Goal: Task Accomplishment & Management: Complete application form

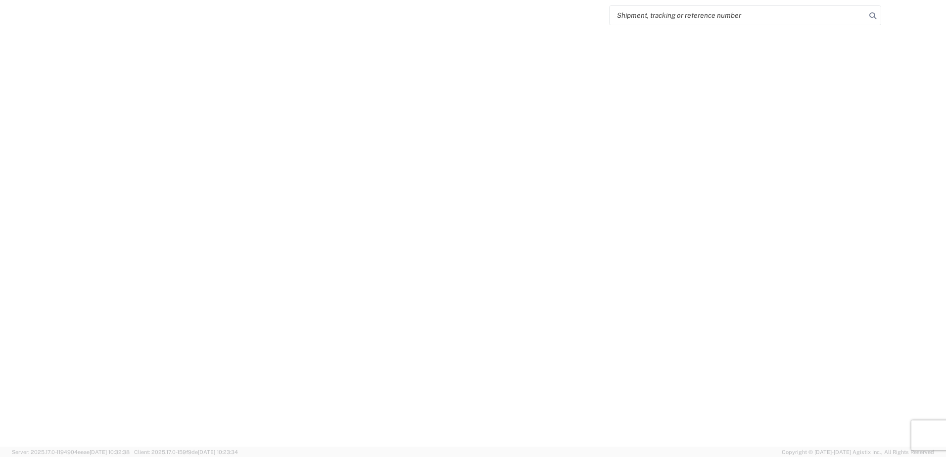
select select "FULL"
select select "LBS"
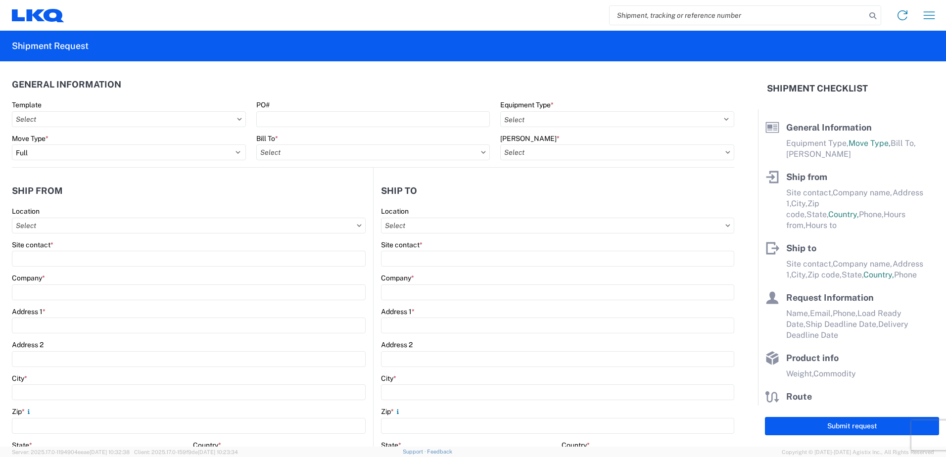
click at [481, 153] on icon at bounding box center [483, 152] width 5 height 3
click at [481, 152] on icon at bounding box center [483, 152] width 5 height 3
click at [404, 154] on input "Bill To *" at bounding box center [373, 152] width 234 height 16
type input "1760"
click at [292, 197] on div "1760 - LKQ Best Core" at bounding box center [342, 197] width 173 height 16
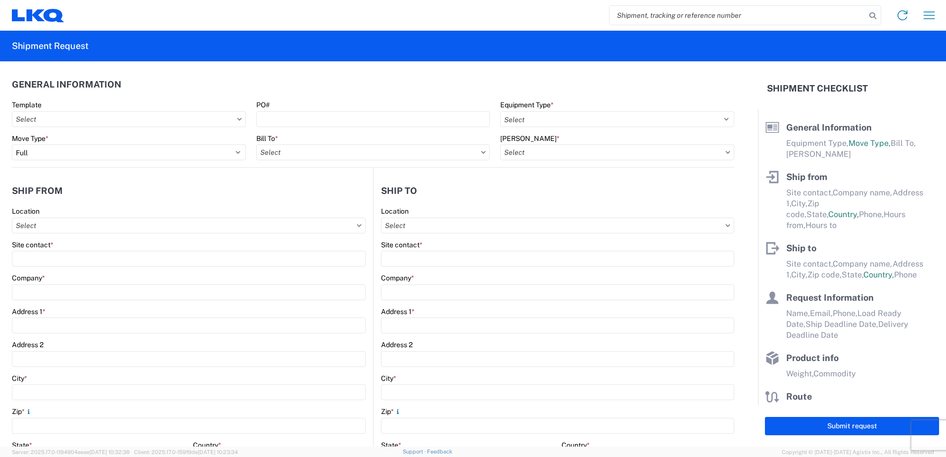
type input "1760 - LKQ Best Core"
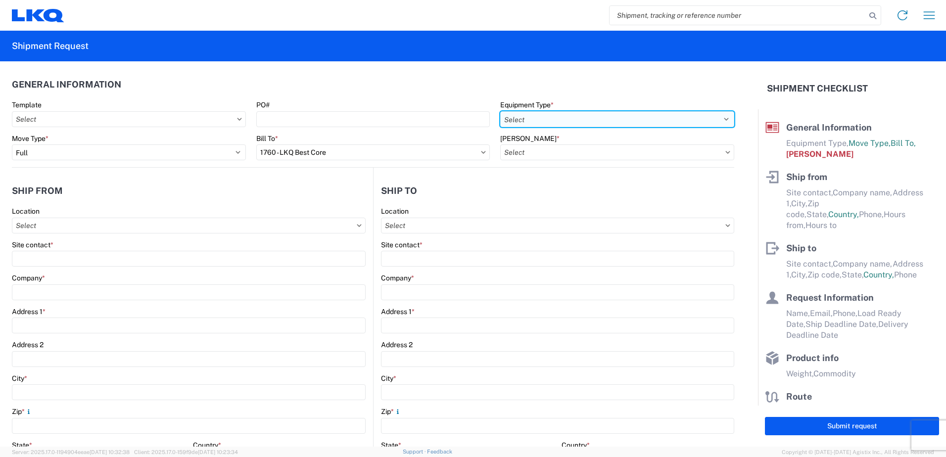
click at [569, 115] on select "Select 53’ Dry Van Flatbed Dropdeck (van) Lowboy (flatbed) Rail" at bounding box center [617, 119] width 234 height 16
select select "BCAR"
click at [500, 111] on select "Select 53’ Dry Van Flatbed Dropdeck (van) Lowboy (flatbed) Rail" at bounding box center [617, 119] width 234 height 16
click at [577, 153] on input "[PERSON_NAME] *" at bounding box center [617, 152] width 234 height 16
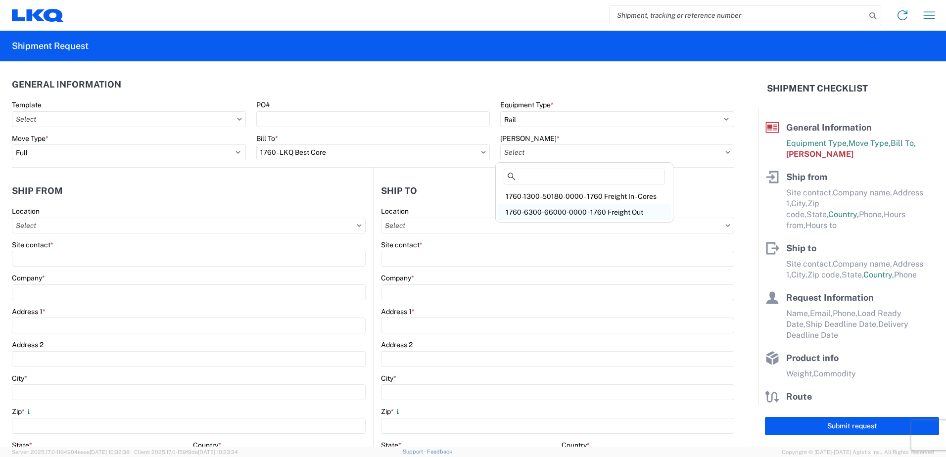
click at [579, 211] on div "1760-6300-66000-0000 - 1760 Freight Out" at bounding box center [584, 212] width 173 height 16
type input "1760-6300-66000-0000 - 1760 Freight Out"
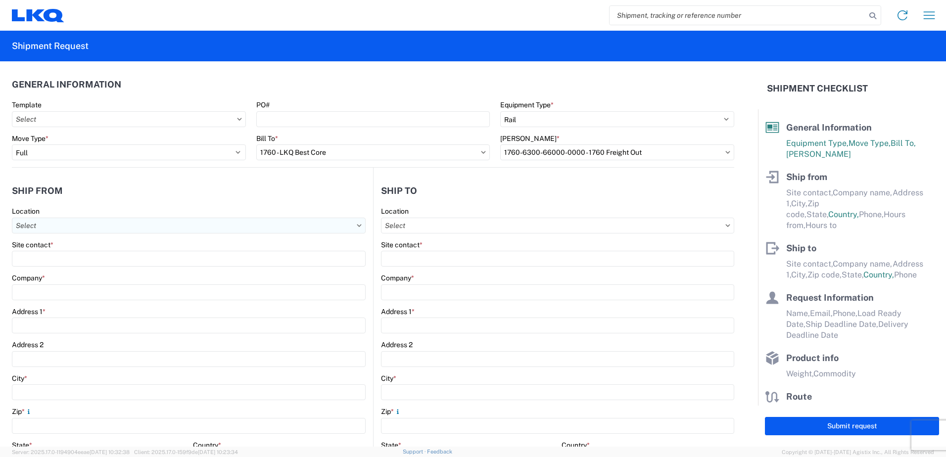
click at [49, 224] on input "Location" at bounding box center [189, 226] width 354 height 16
type input "1760"
click at [60, 271] on div "1760 - LKQ Best Core" at bounding box center [100, 270] width 173 height 16
type input "1760 - LKQ Best Core"
type input "LKQ Corporation"
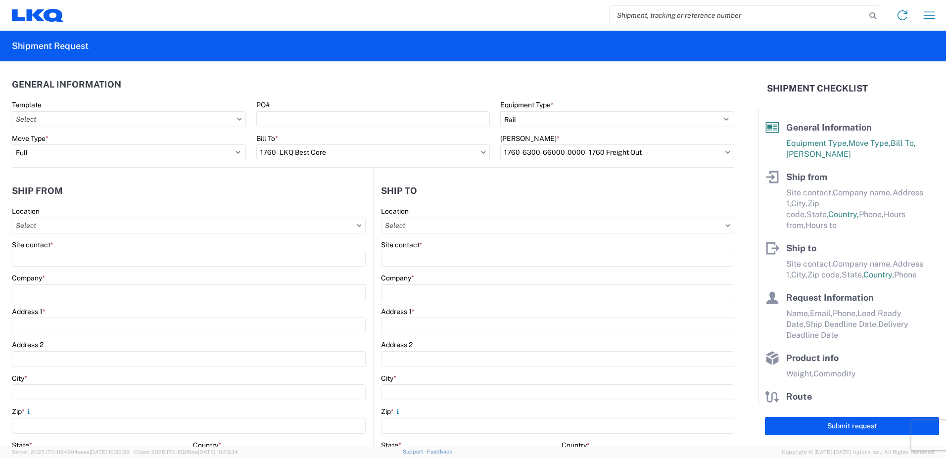
type input "[STREET_ADDRESS]"
type input "[GEOGRAPHIC_DATA]"
type input "77038"
select select "[GEOGRAPHIC_DATA]"
select select "US"
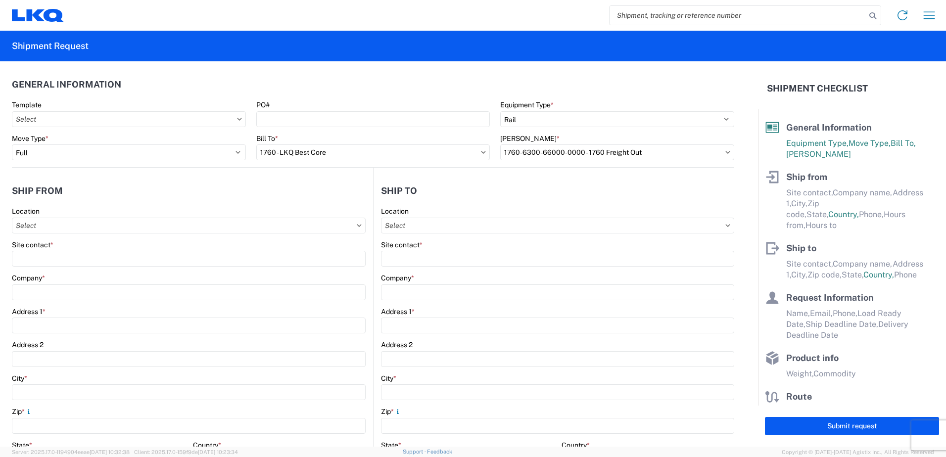
type input "[PHONE_NUMBER]"
type input "06:00"
type input "14:30"
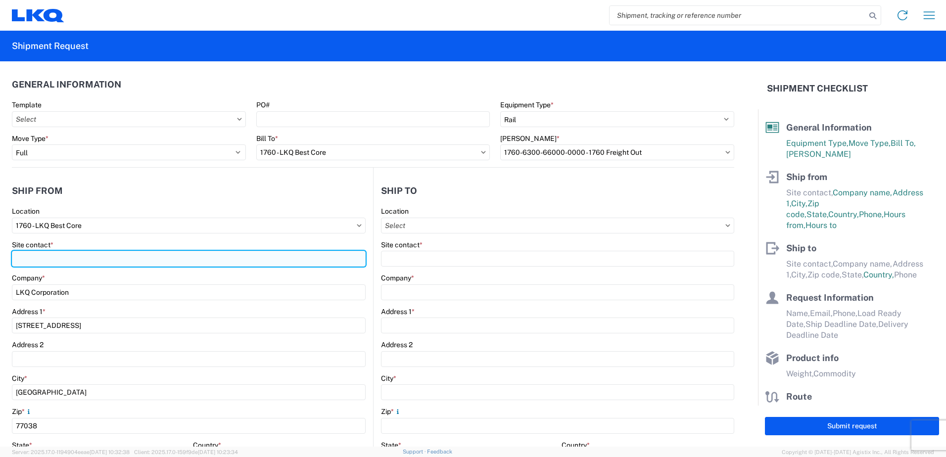
click at [39, 257] on input "Site contact *" at bounding box center [189, 259] width 354 height 16
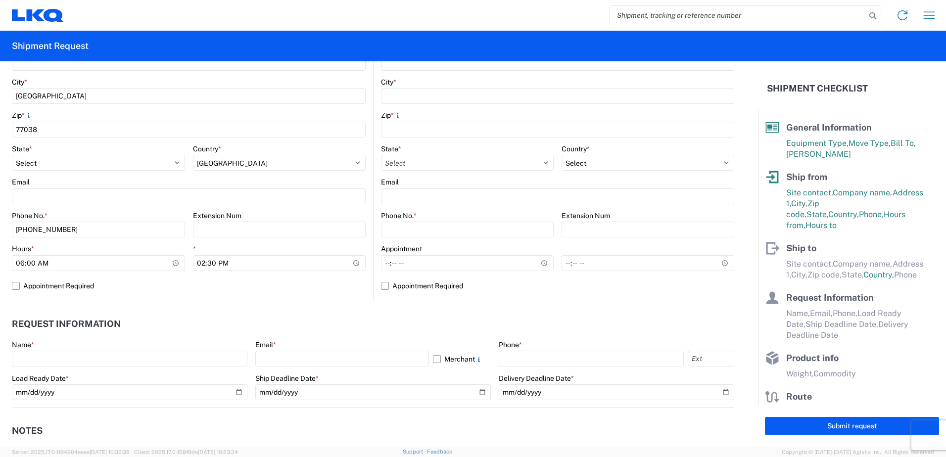
scroll to position [297, 0]
type input "[PERSON_NAME]"
click at [24, 261] on input "06:00" at bounding box center [98, 263] width 173 height 16
type input "07:00"
click at [202, 262] on input "14:30" at bounding box center [279, 263] width 173 height 16
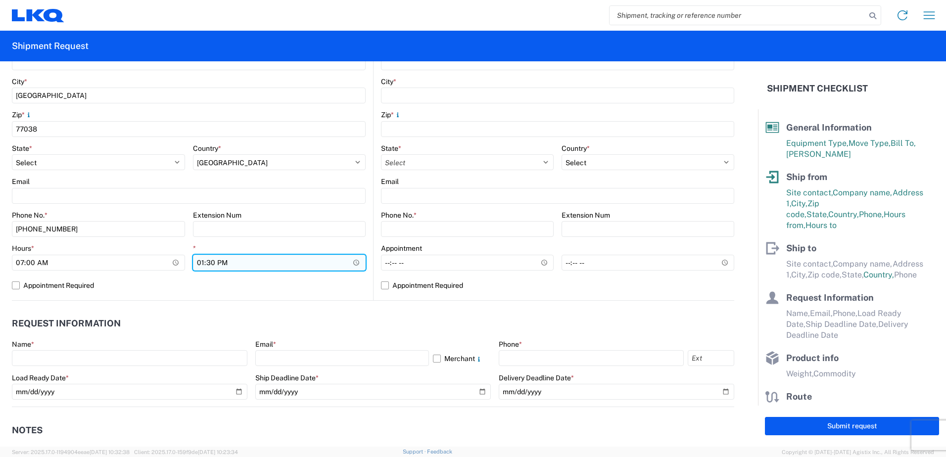
type input "12:30"
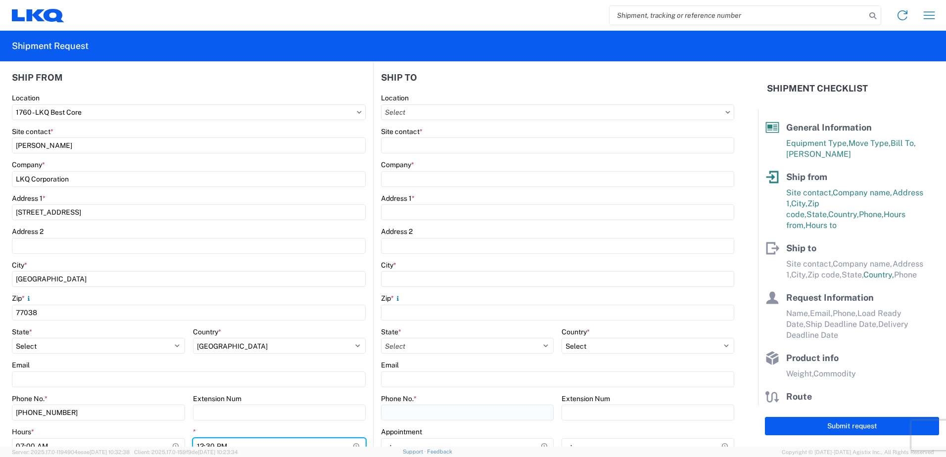
scroll to position [99, 0]
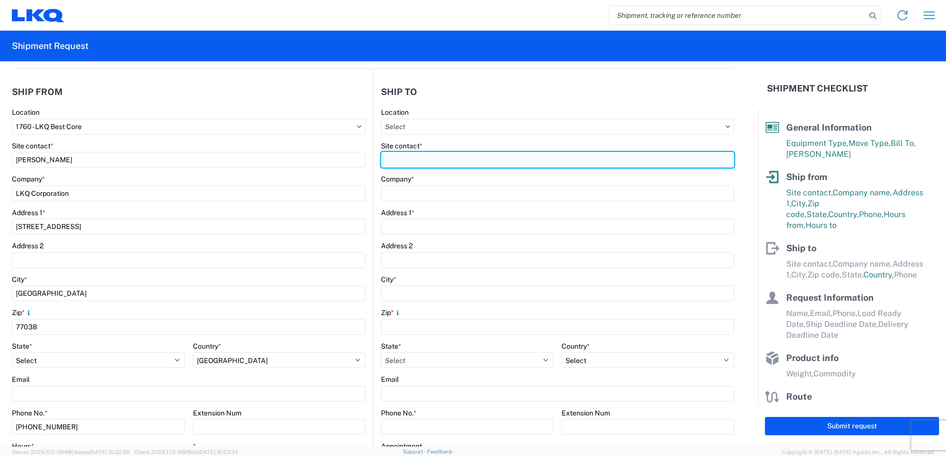
click at [396, 157] on input "Site contact *" at bounding box center [557, 160] width 353 height 16
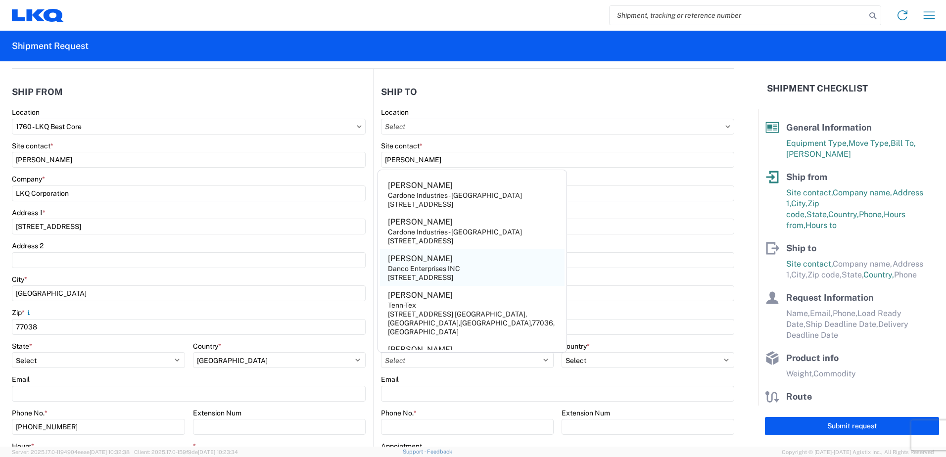
click at [424, 262] on div "[PERSON_NAME]" at bounding box center [420, 258] width 65 height 11
type input "[PERSON_NAME]"
type input "Danco Enterprises INC"
type input "[STREET_ADDRESS]"
type input "[GEOGRAPHIC_DATA]"
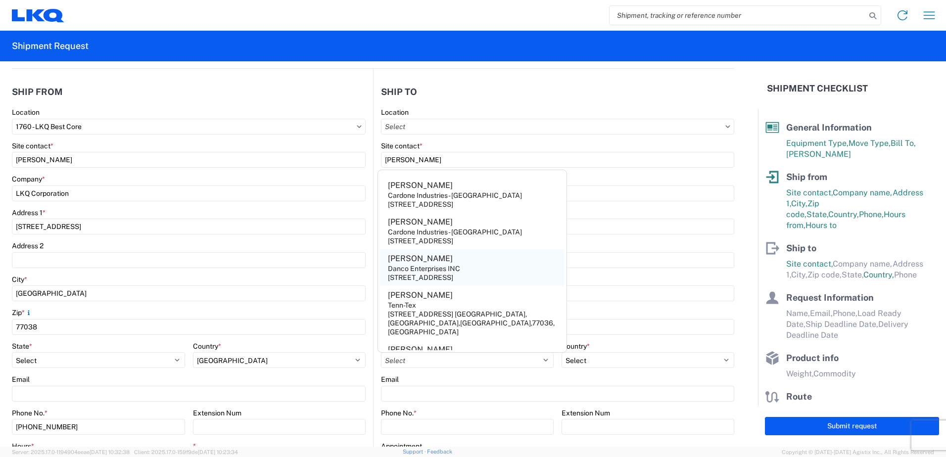
type input "92507"
select select "CA"
select select "US"
type input "[EMAIL_ADDRESS][DOMAIN_NAME]"
type input "[PHONE_NUMBER]"
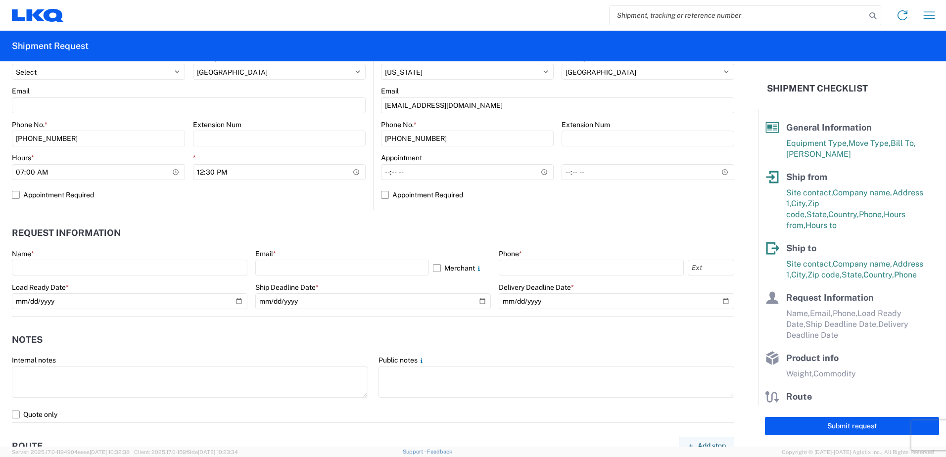
scroll to position [396, 0]
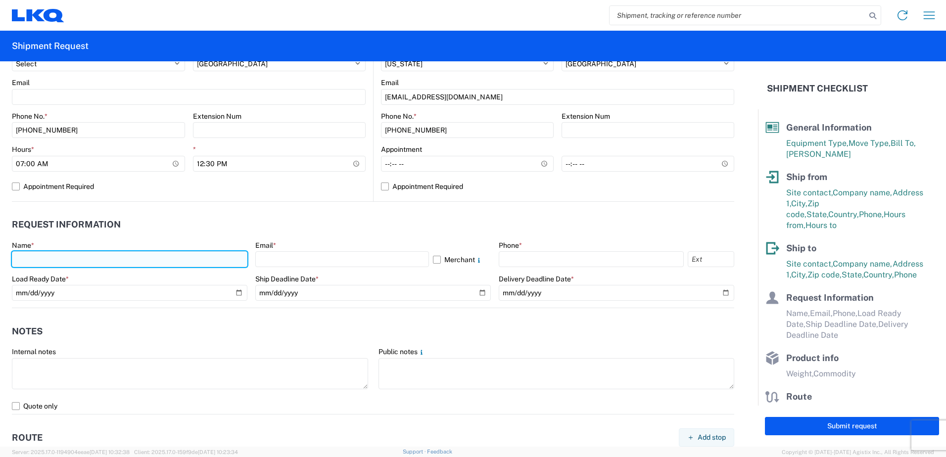
click at [23, 257] on input "text" at bounding box center [130, 259] width 236 height 16
type input "[PERSON_NAME]"
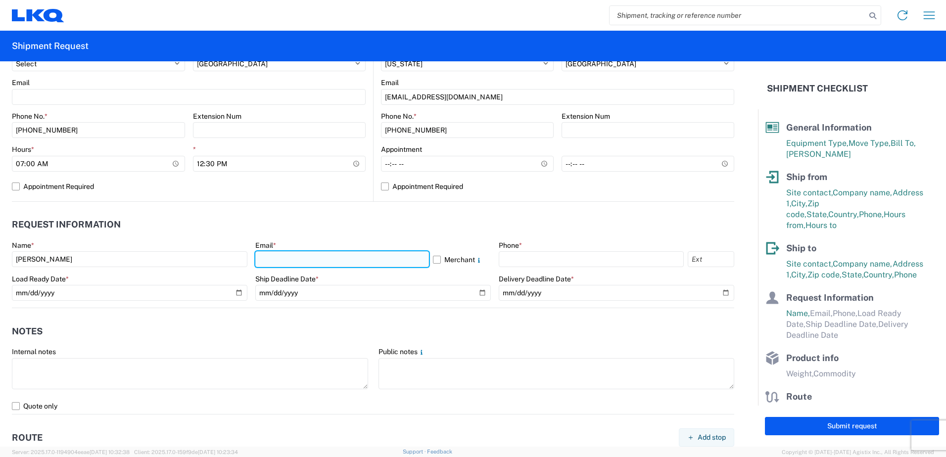
click at [272, 256] on input "text" at bounding box center [342, 259] width 174 height 16
type input "[EMAIL_ADDRESS][DOMAIN_NAME]"
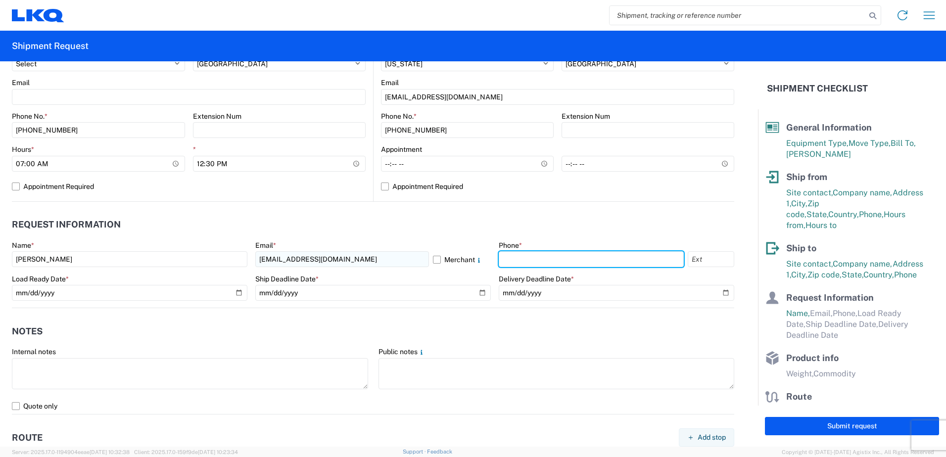
type input "2818861028"
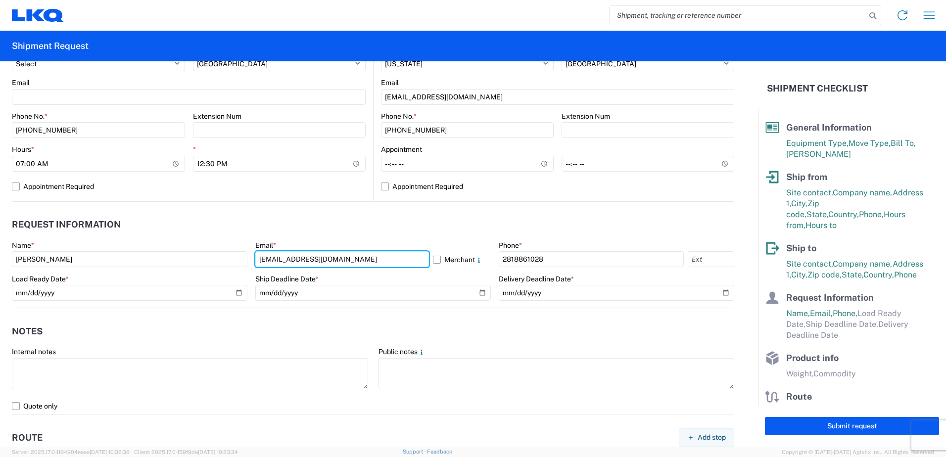
type input "[EMAIL_ADDRESS][DOMAIN_NAME]"
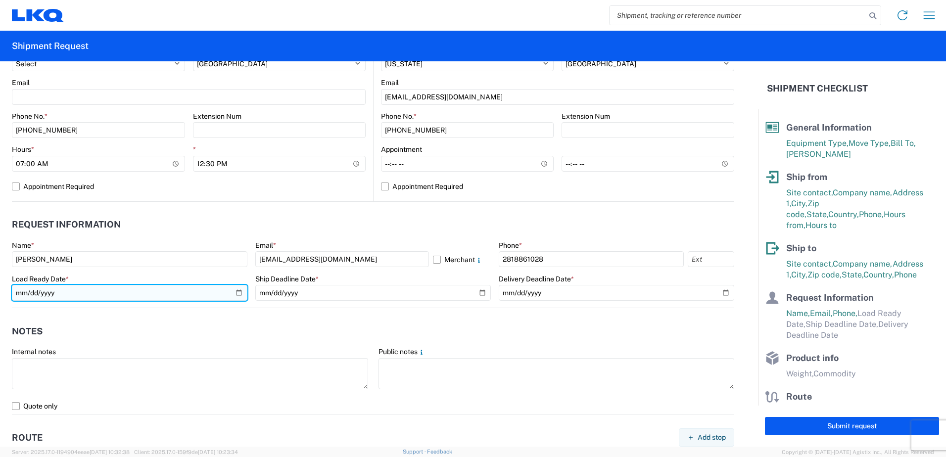
click at [235, 294] on input "date" at bounding box center [130, 293] width 236 height 16
type input "[DATE]"
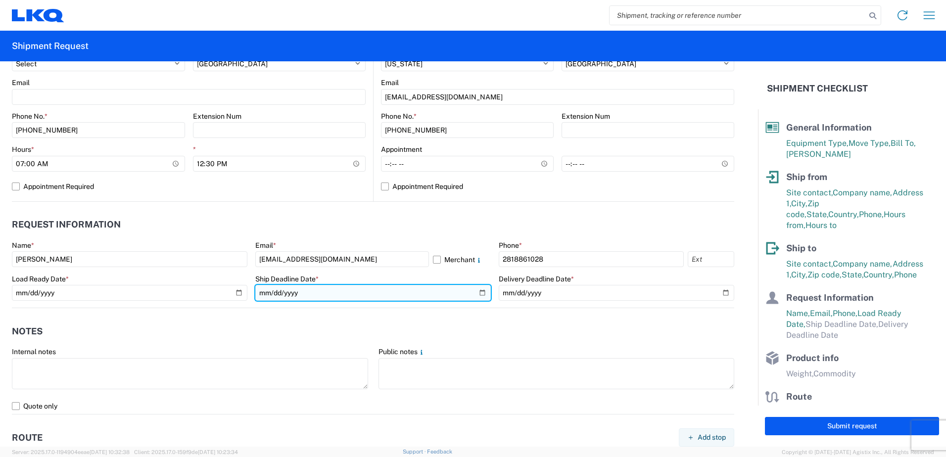
click at [476, 292] on input "date" at bounding box center [373, 293] width 236 height 16
type input "[DATE]"
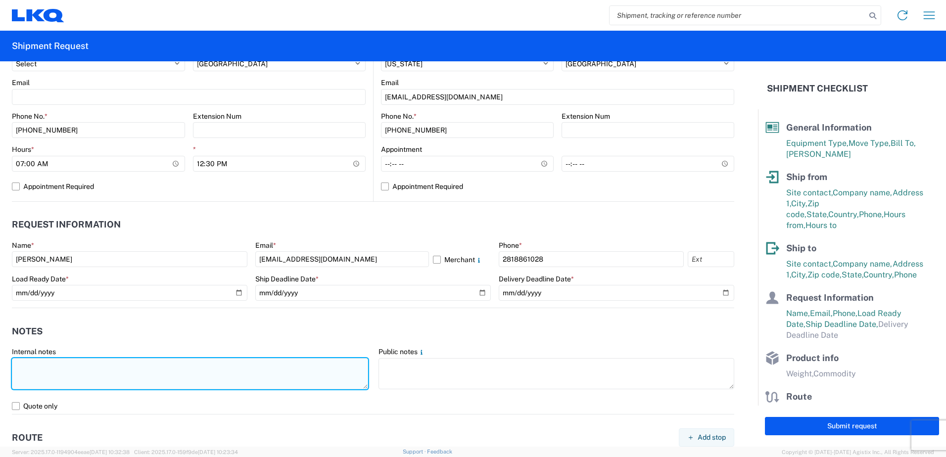
click at [70, 373] on textarea at bounding box center [190, 373] width 356 height 31
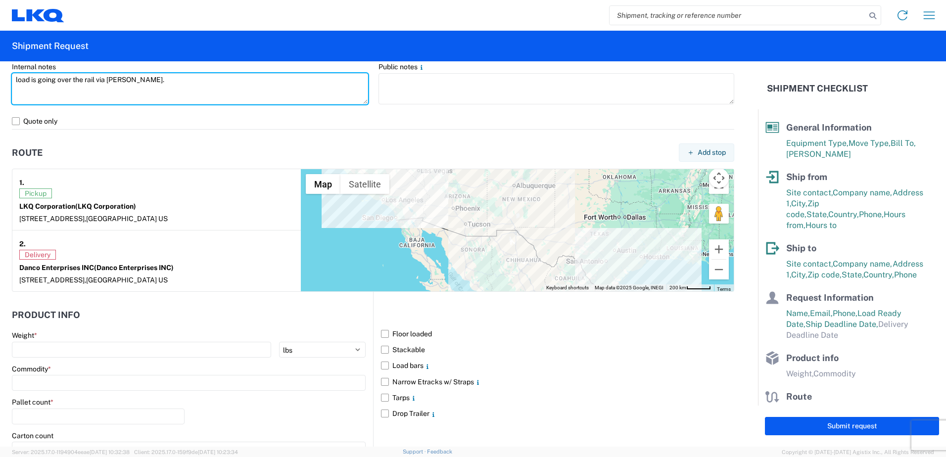
scroll to position [742, 0]
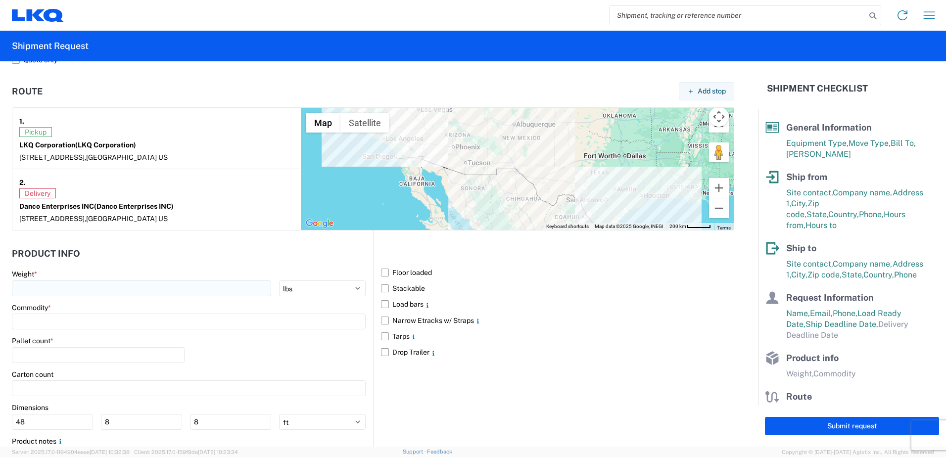
type textarea "load is going over the rail via [PERSON_NAME]."
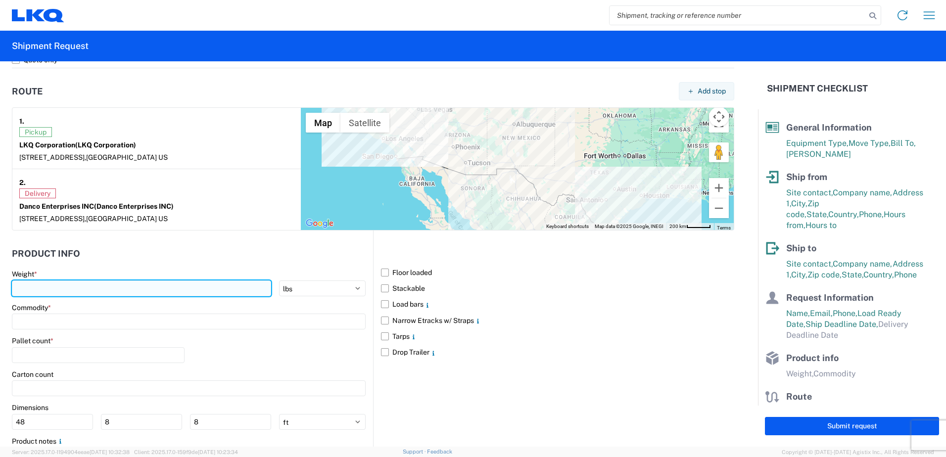
click at [30, 286] on input "number" at bounding box center [141, 289] width 259 height 16
type input "42500"
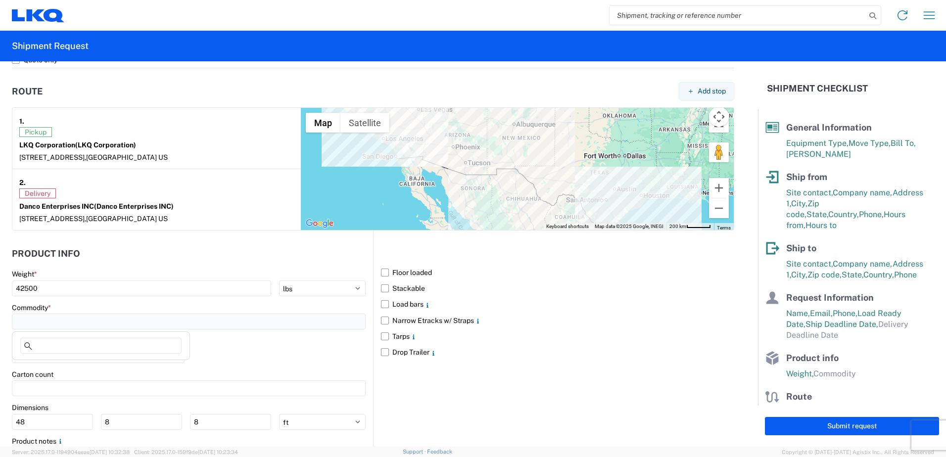
click at [48, 326] on input at bounding box center [189, 322] width 354 height 16
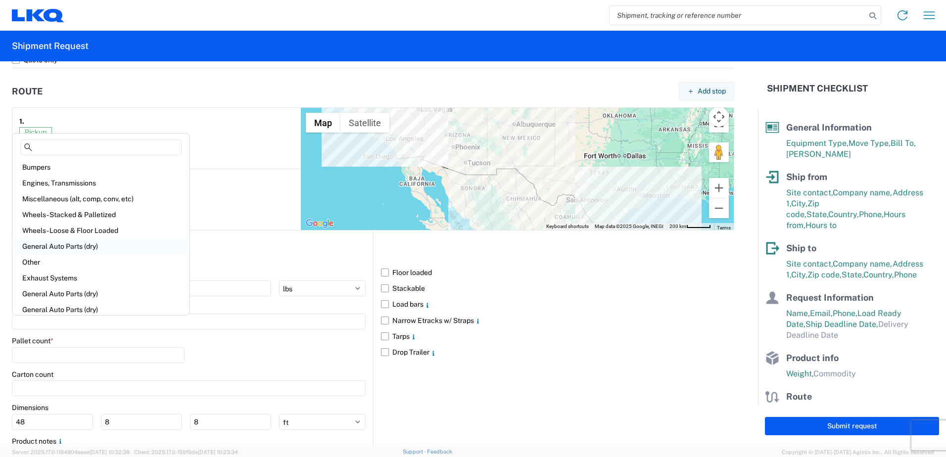
click at [71, 247] on div "General Auto Parts (dry)" at bounding box center [100, 247] width 173 height 16
type input "General Auto Parts (dry)"
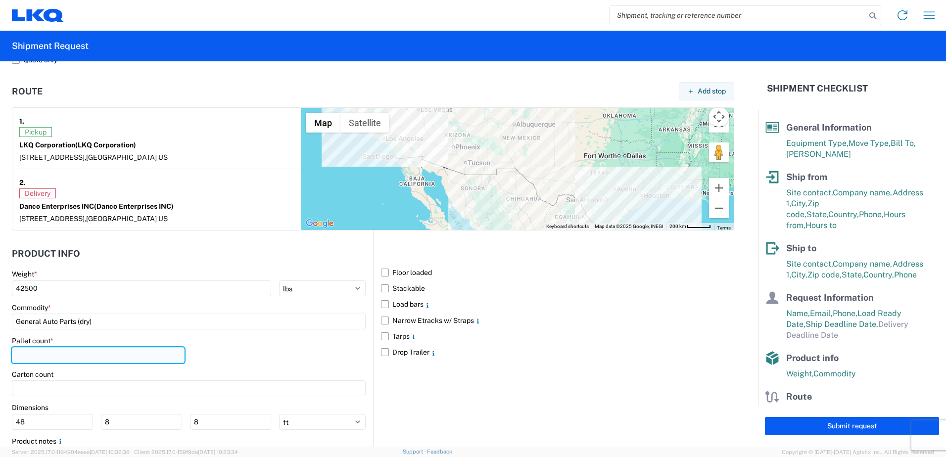
click at [48, 352] on input "number" at bounding box center [98, 355] width 173 height 16
type input "24"
click at [407, 272] on label "Floor loaded" at bounding box center [557, 273] width 353 height 16
click at [0, 0] on input "Floor loaded" at bounding box center [0, 0] width 0 height 0
click at [407, 289] on label "Stackable" at bounding box center [557, 289] width 353 height 16
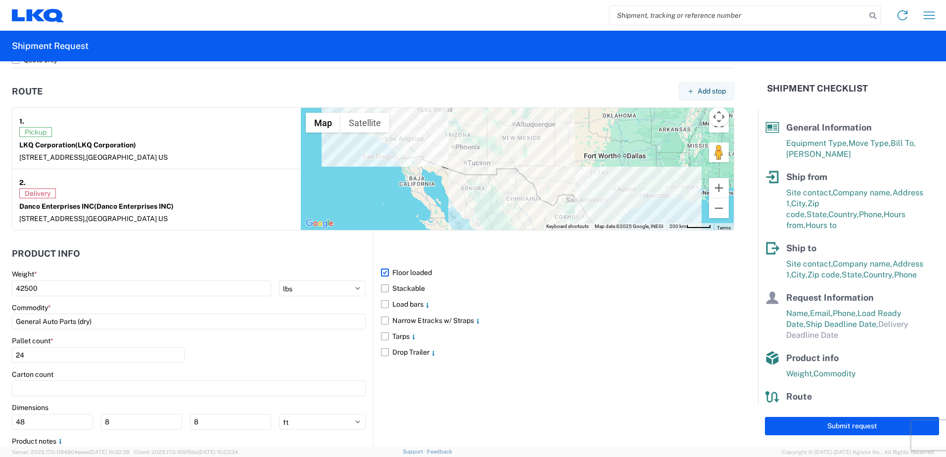
click at [0, 0] on input "Stackable" at bounding box center [0, 0] width 0 height 0
click at [788, 428] on button "Submit request" at bounding box center [852, 426] width 174 height 18
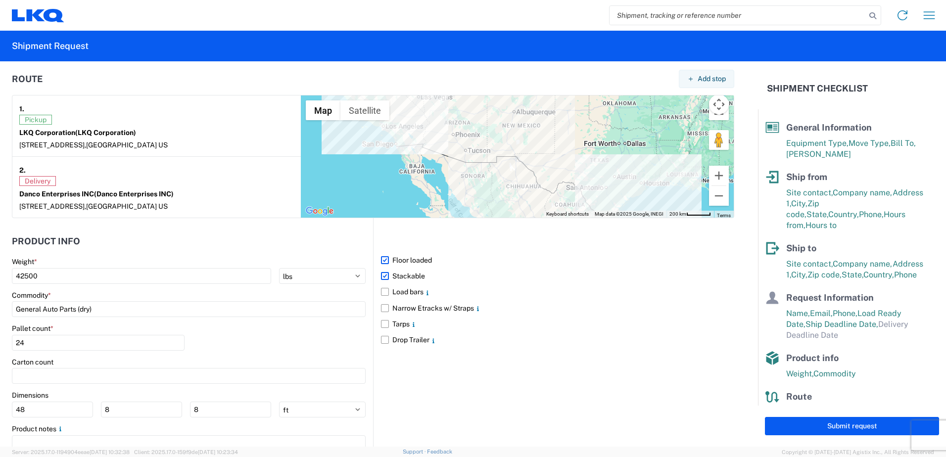
select select "US"
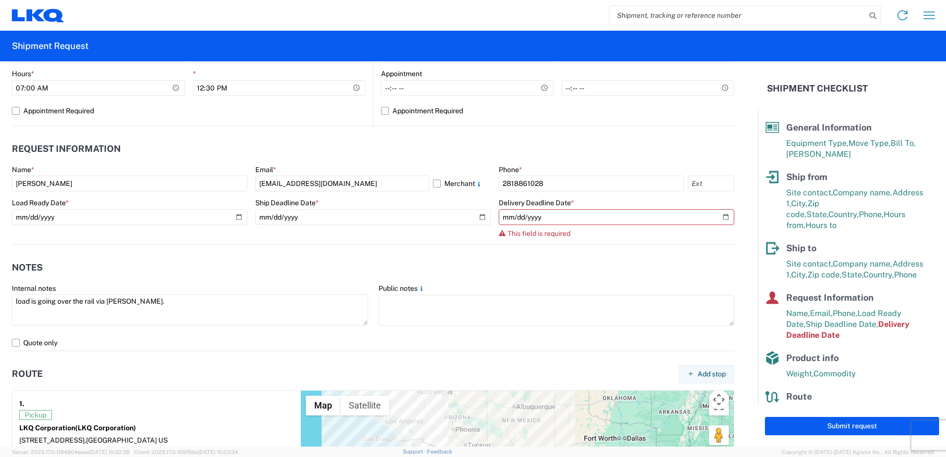
scroll to position [408, 0]
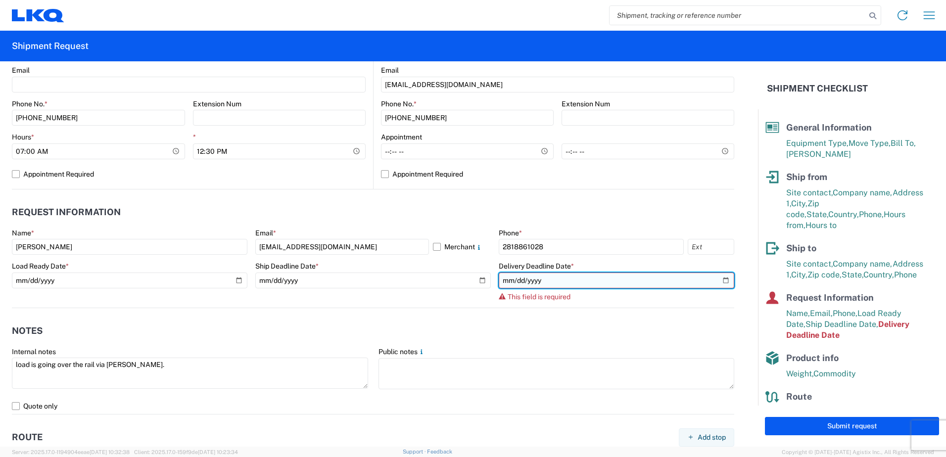
click at [720, 280] on input "date" at bounding box center [617, 281] width 236 height 16
type input "[DATE]"
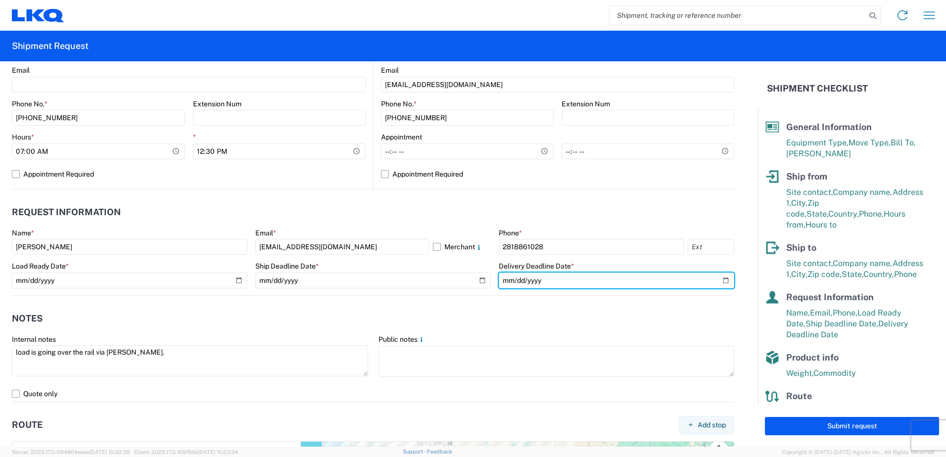
scroll to position [0, 0]
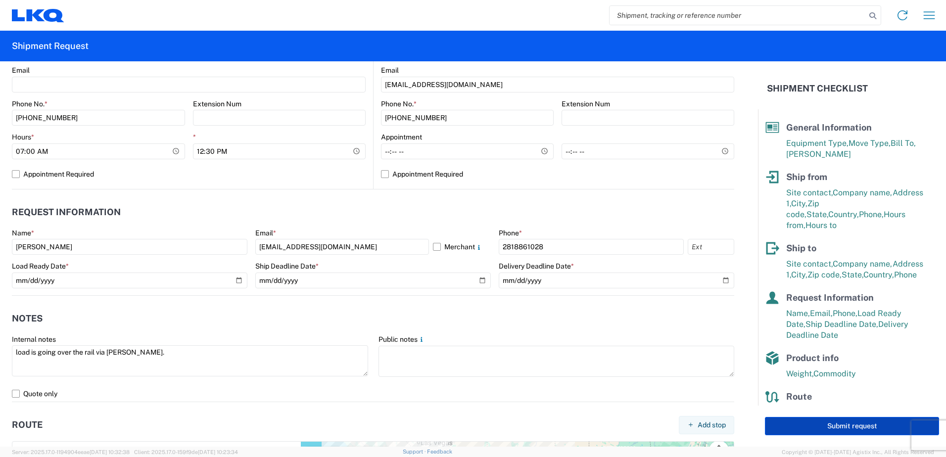
click at [817, 426] on button "Submit request" at bounding box center [852, 426] width 174 height 18
